Goal: Use online tool/utility: Utilize a website feature to perform a specific function

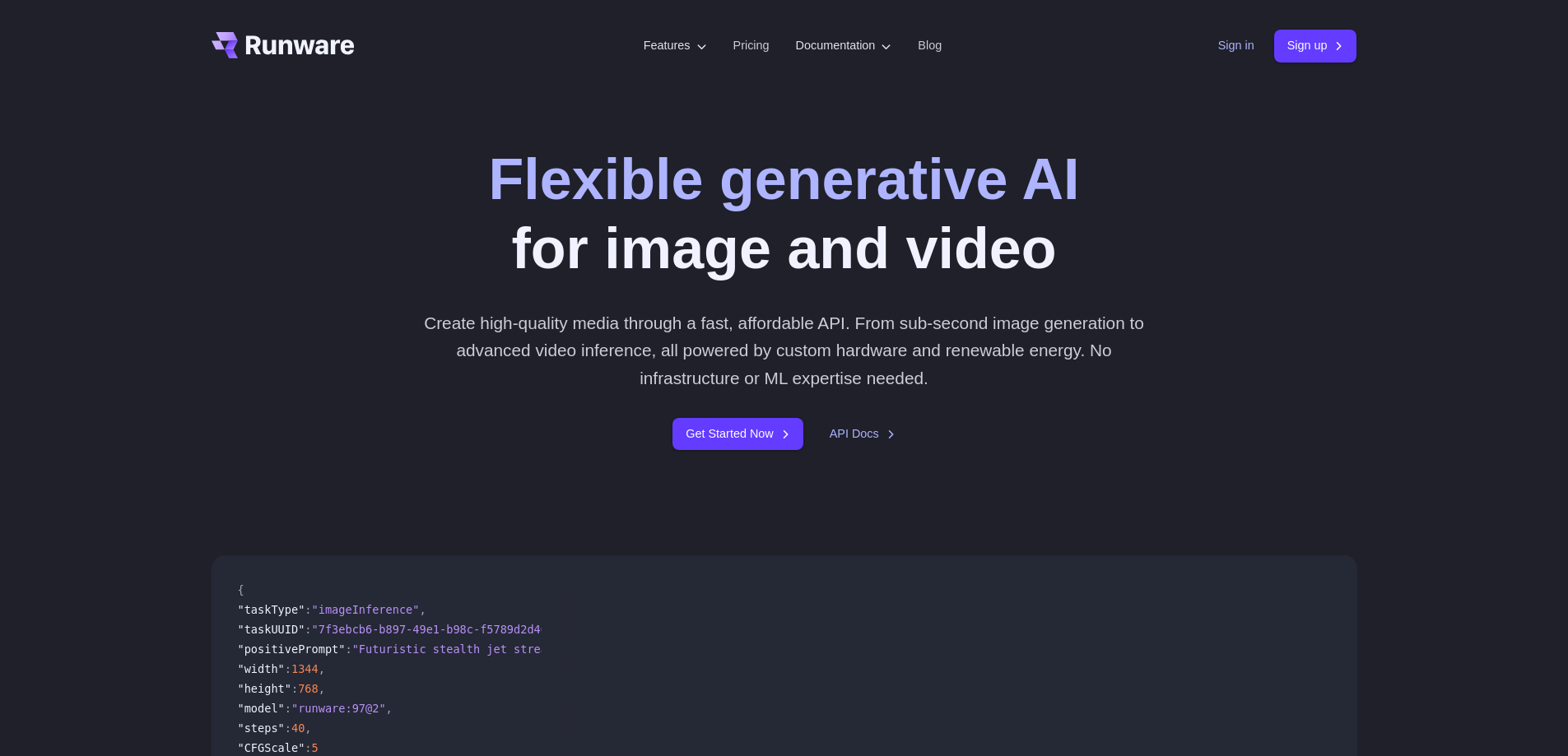
click at [1221, 49] on link "Sign in" at bounding box center [1235, 45] width 36 height 19
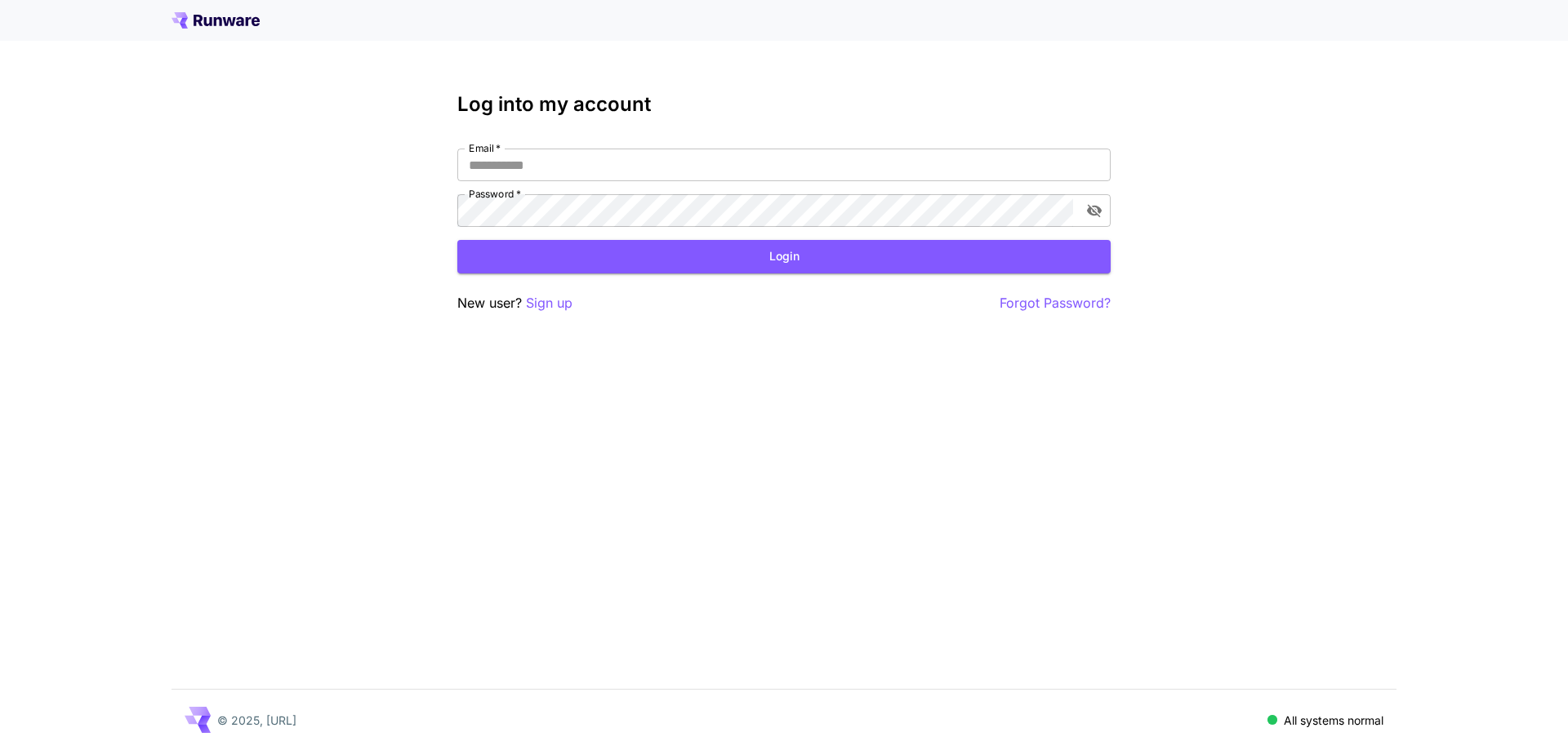
type input "**********"
click at [891, 260] on button "Login" at bounding box center [784, 256] width 653 height 34
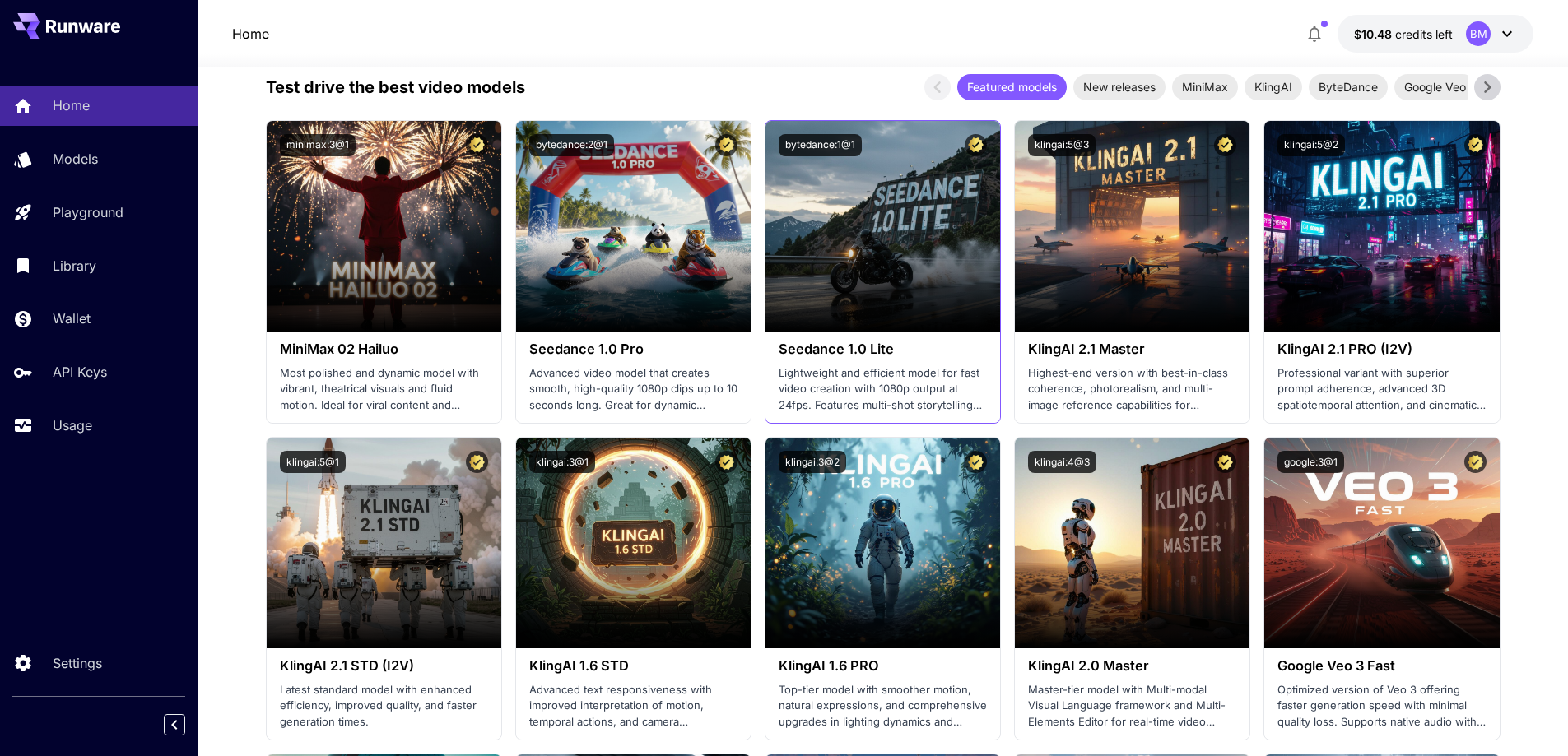
scroll to position [411, 0]
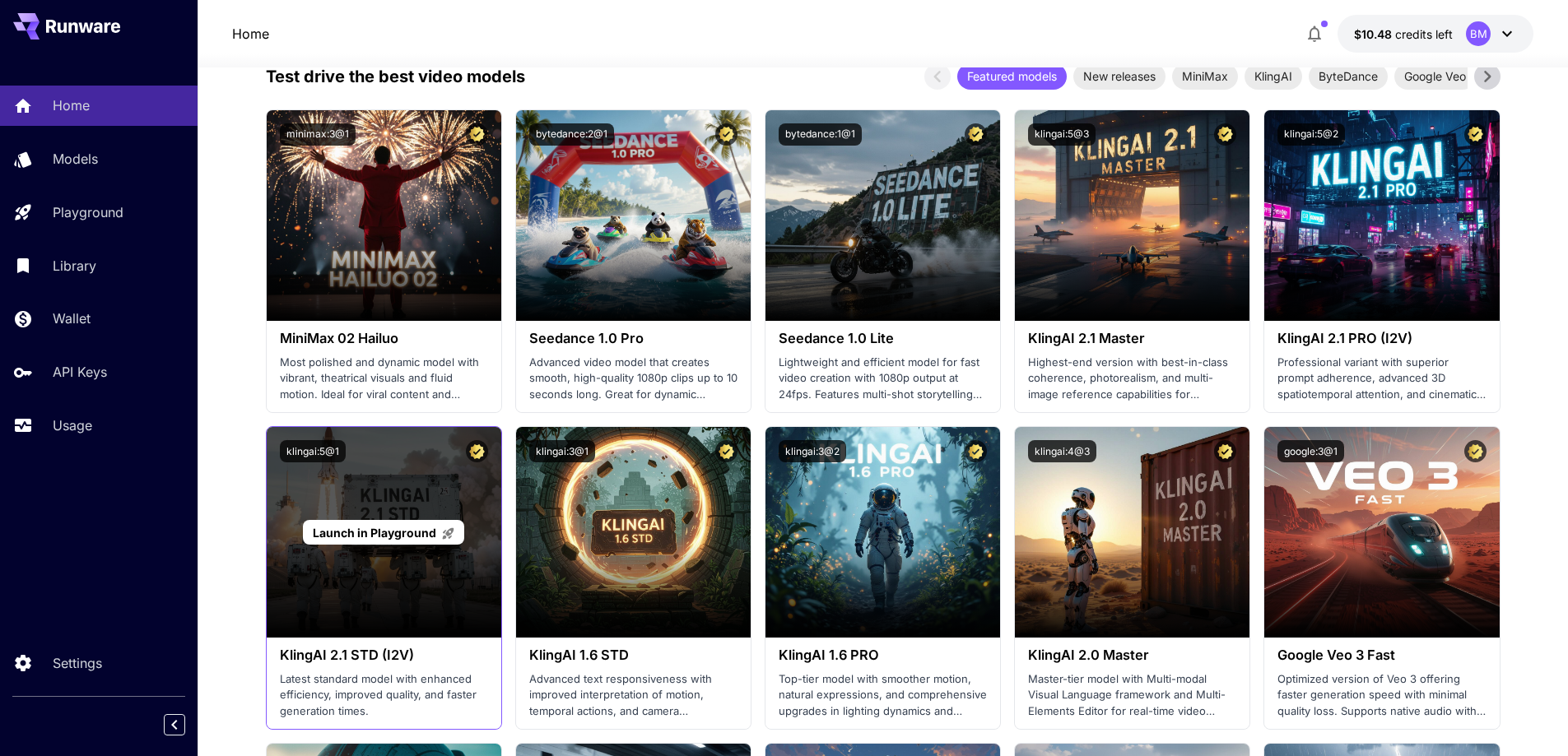
click at [418, 493] on div "Launch in Playground" at bounding box center [383, 532] width 235 height 211
click at [411, 529] on span "Launch in Playground" at bounding box center [374, 533] width 123 height 14
